Goal: Task Accomplishment & Management: Manage account settings

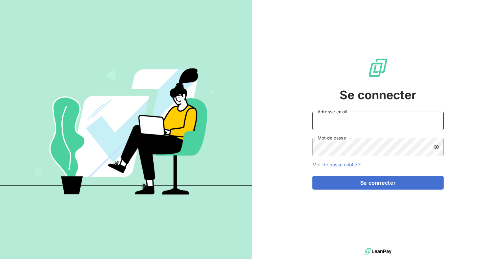
click at [329, 121] on input "Adresse email" at bounding box center [377, 121] width 131 height 18
